Goal: Information Seeking & Learning: Learn about a topic

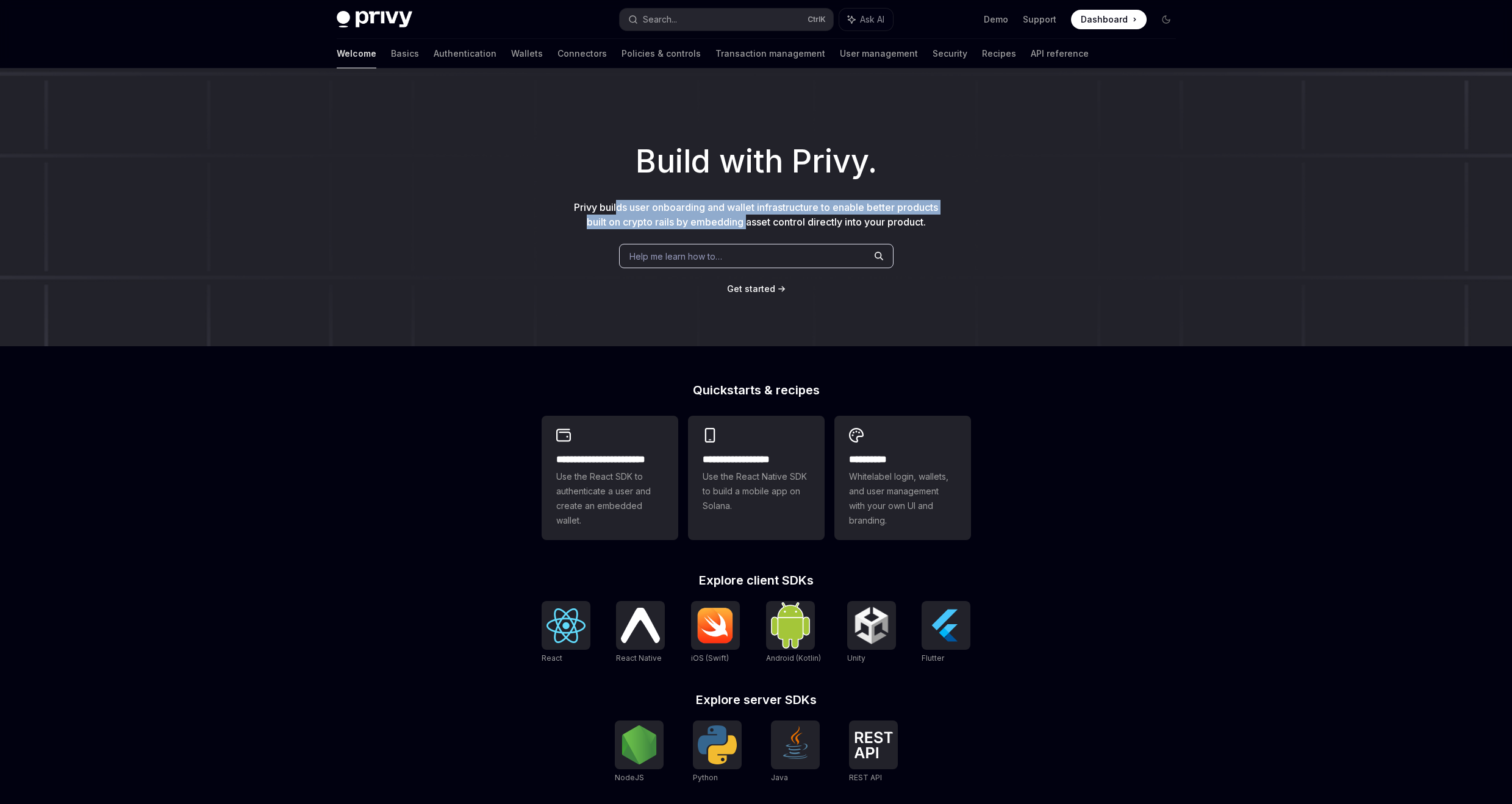
drag, startPoint x: 613, startPoint y: 207, endPoint x: 747, endPoint y: 224, distance: 135.1
click at [747, 224] on span "Privy builds user onboarding and wallet infrastructure to enable better product…" at bounding box center [756, 215] width 364 height 27
click at [391, 54] on link "Basics" at bounding box center [405, 54] width 28 height 30
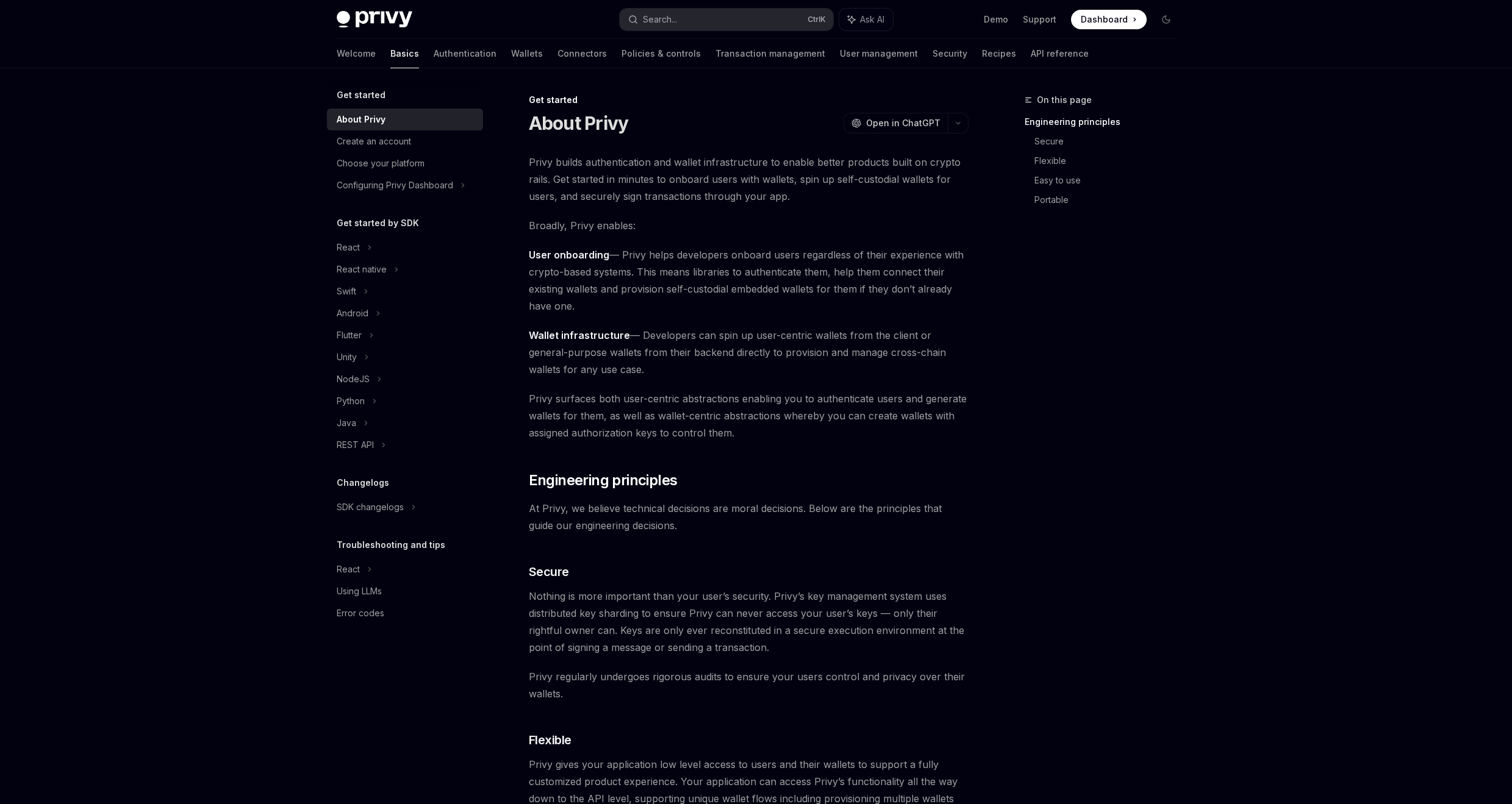
drag, startPoint x: 598, startPoint y: 161, endPoint x: 604, endPoint y: 162, distance: 6.1
click at [604, 162] on span "Privy builds authentication and wallet infrastructure to enable better products…" at bounding box center [749, 179] width 439 height 51
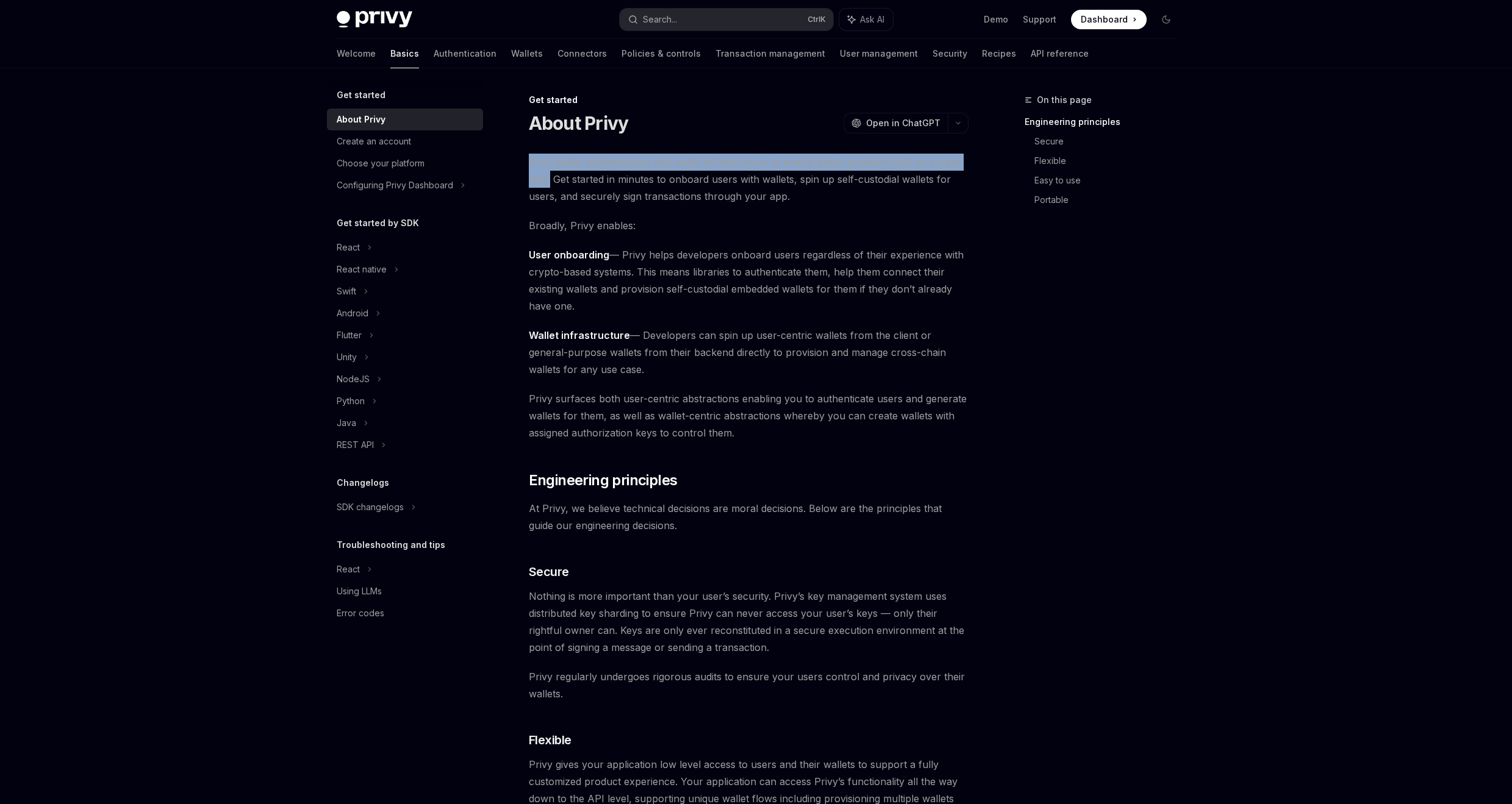
drag, startPoint x: 528, startPoint y: 161, endPoint x: 549, endPoint y: 178, distance: 27.0
click at [549, 178] on span "Privy builds authentication and wallet infrastructure to enable better products…" at bounding box center [749, 179] width 439 height 51
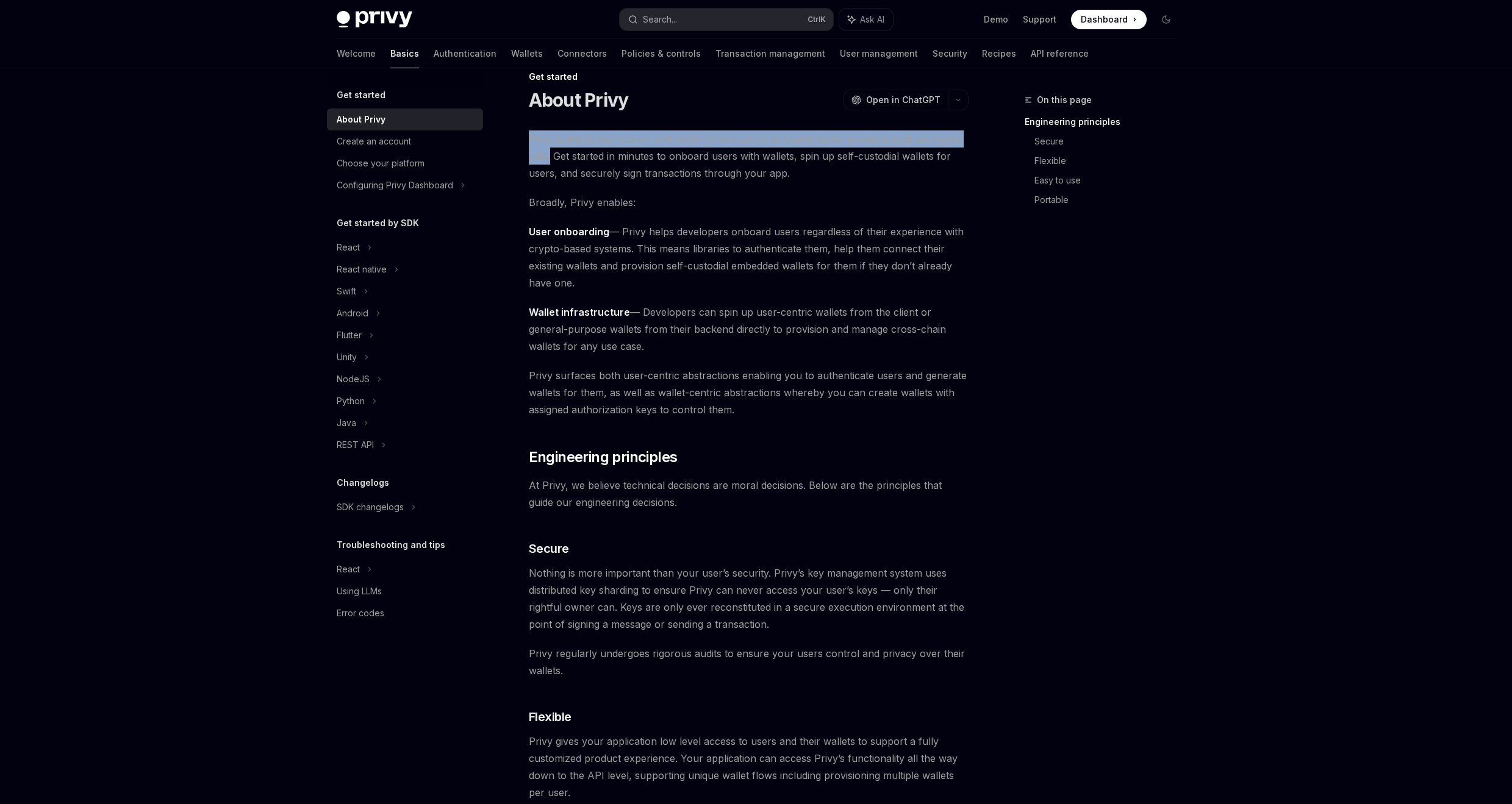
scroll to position [25, 0]
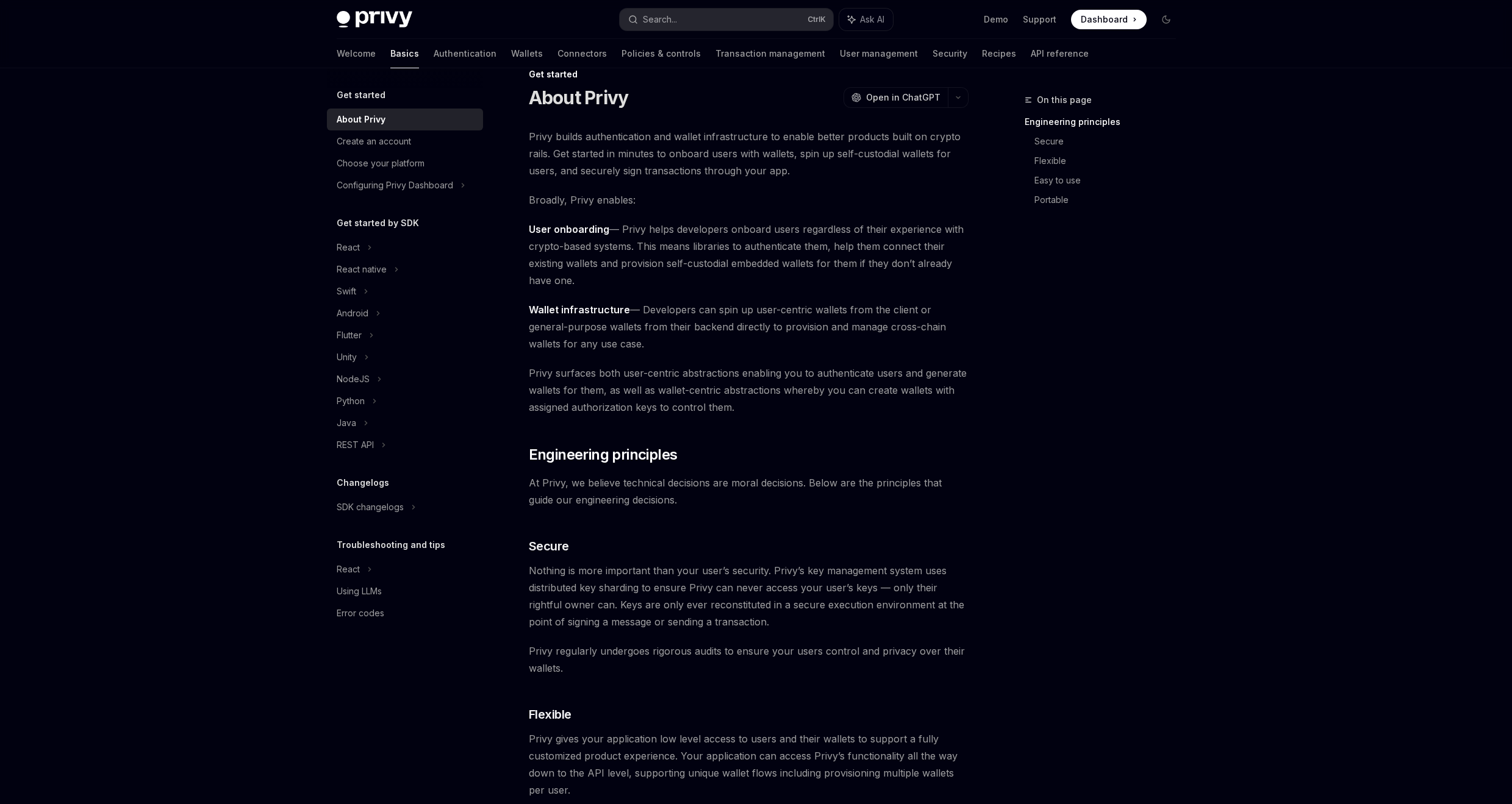
click at [877, 245] on span "User onboarding — Privy helps developers onboard users regardless of their expe…" at bounding box center [749, 254] width 439 height 68
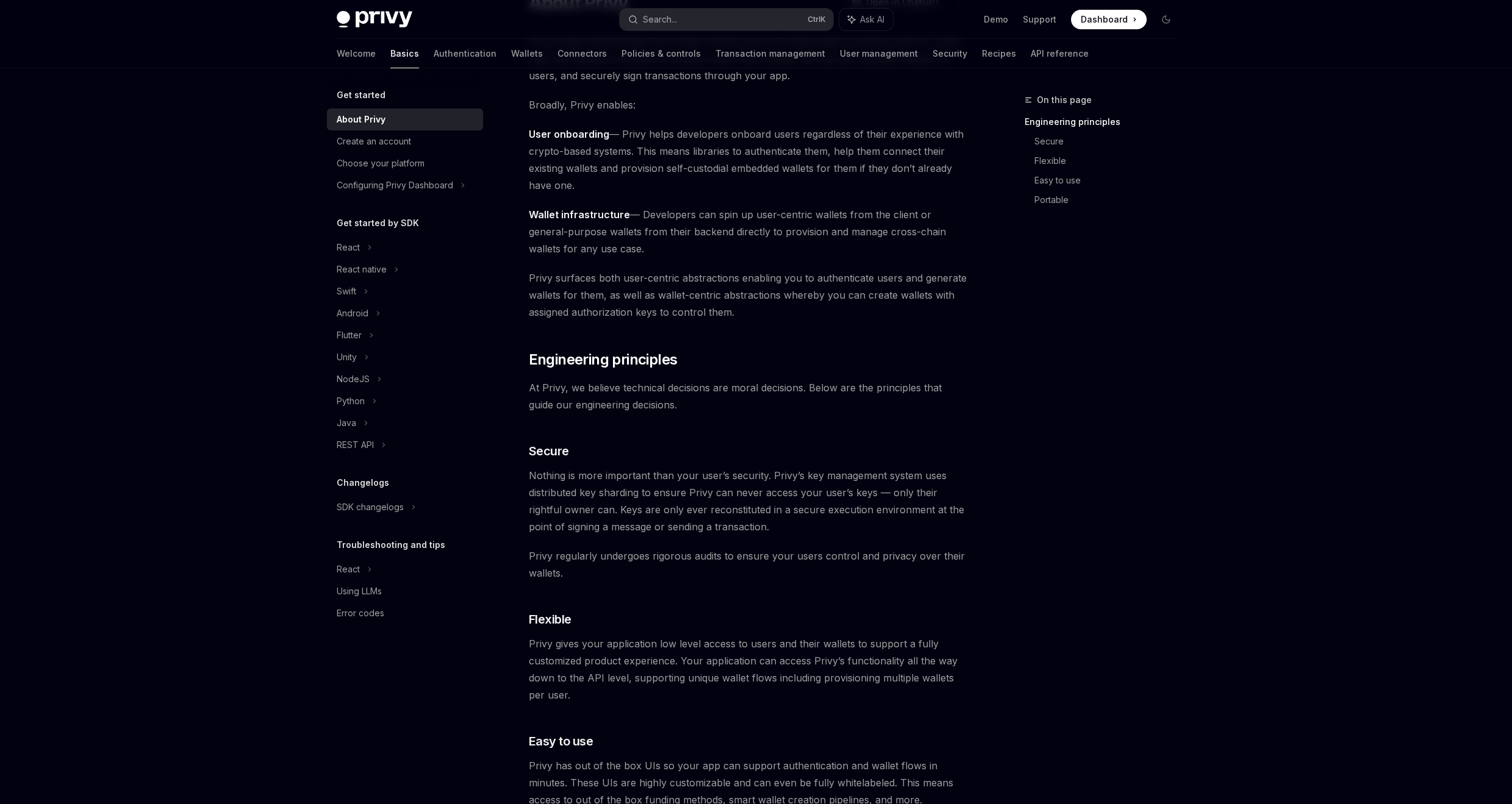
scroll to position [0, 0]
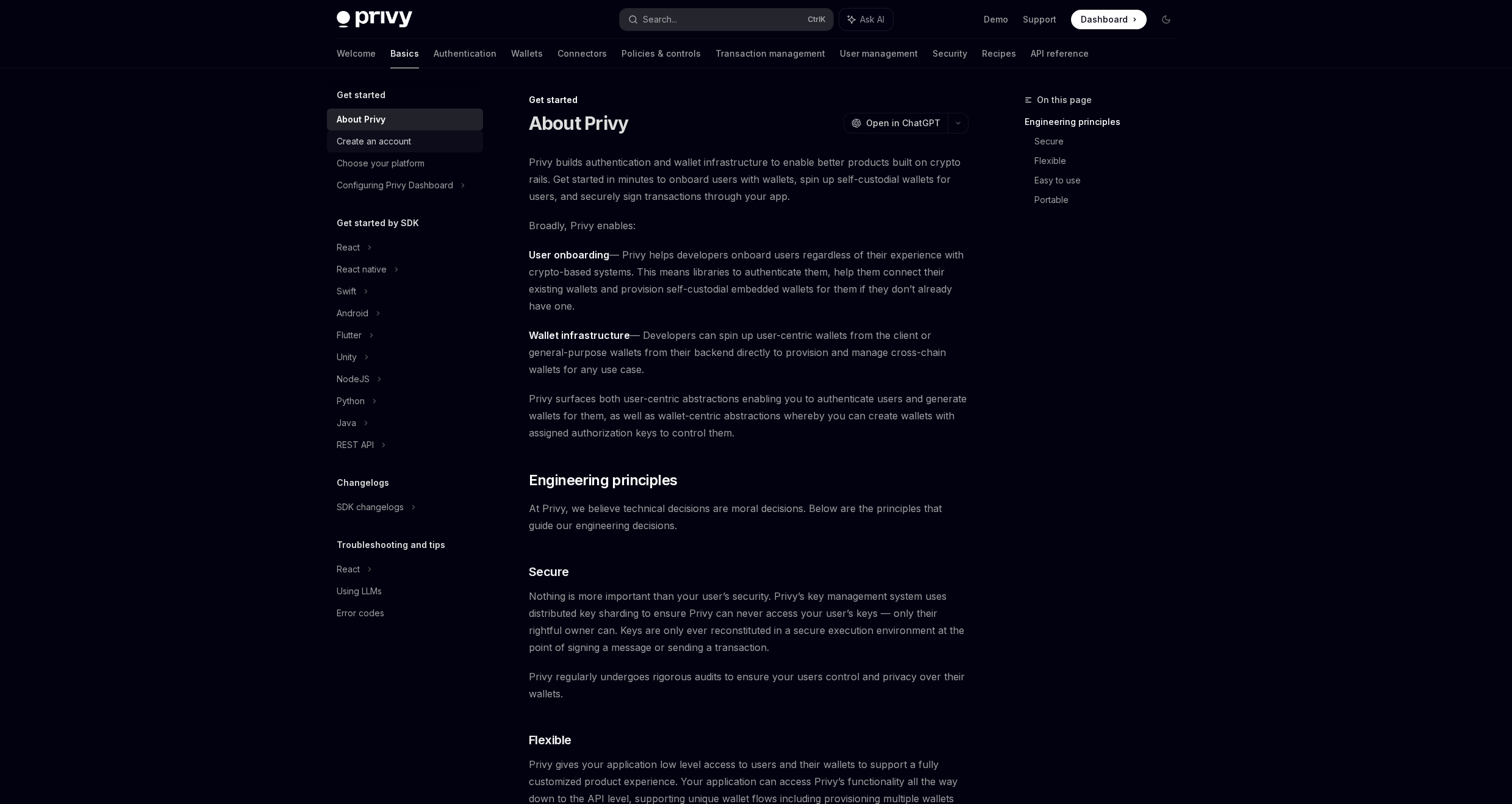
click at [364, 148] on div "Create an account" at bounding box center [374, 142] width 75 height 15
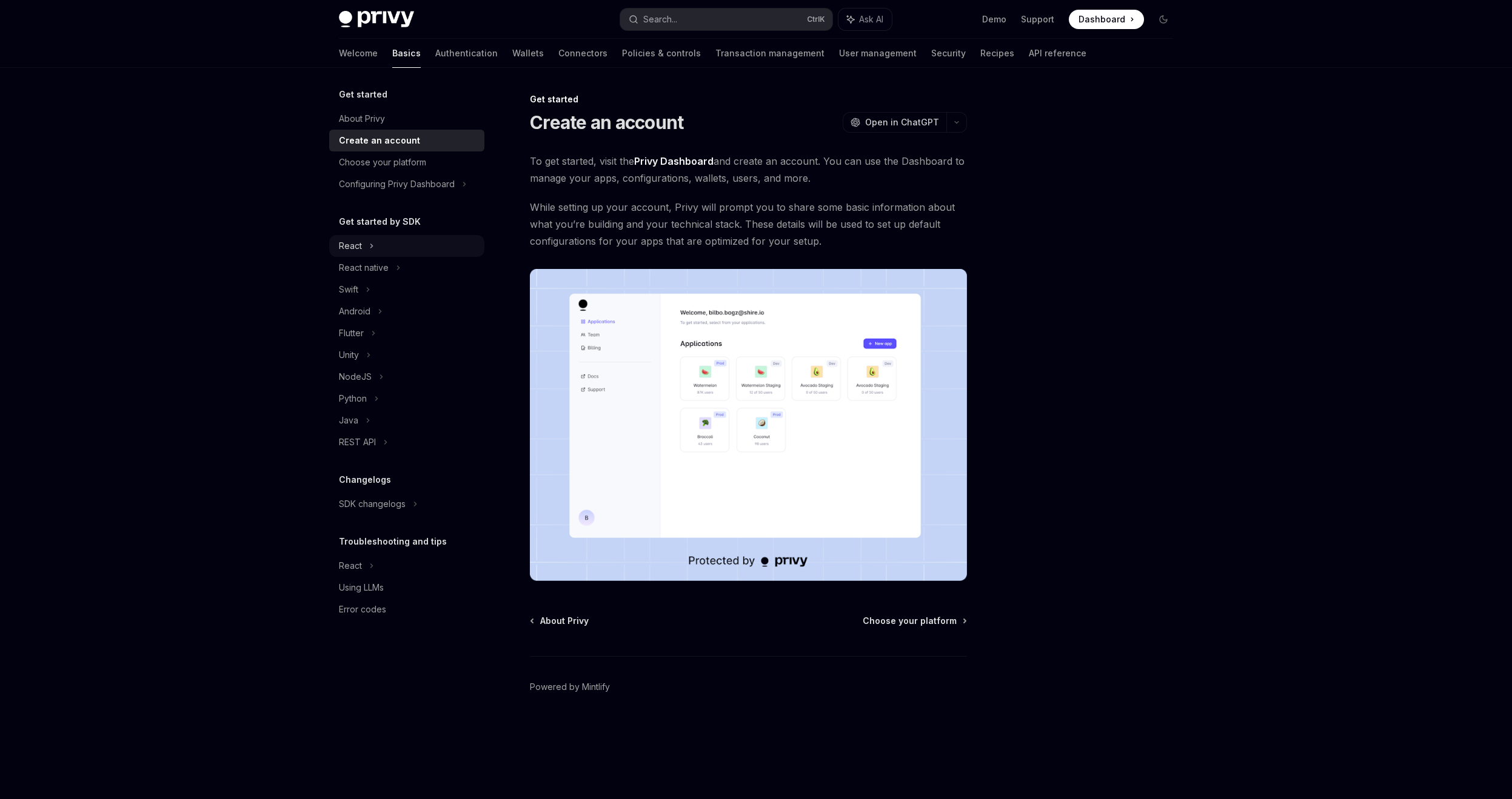
click at [375, 245] on div "React" at bounding box center [407, 246] width 155 height 22
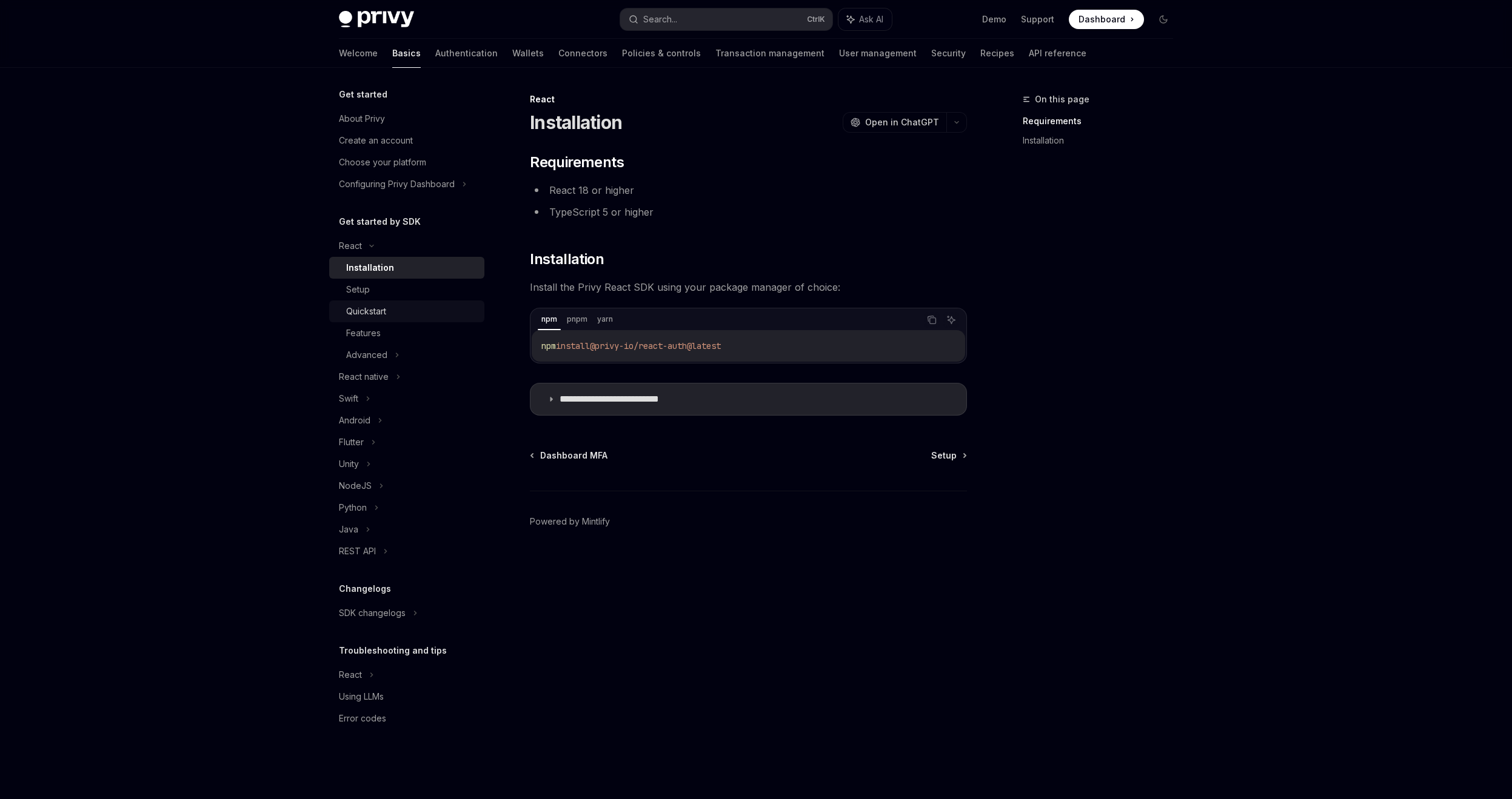
click at [382, 316] on div "Quickstart" at bounding box center [366, 312] width 40 height 15
click at [373, 26] on img at bounding box center [376, 19] width 75 height 17
type textarea "*"
